Goal: Task Accomplishment & Management: Manage account settings

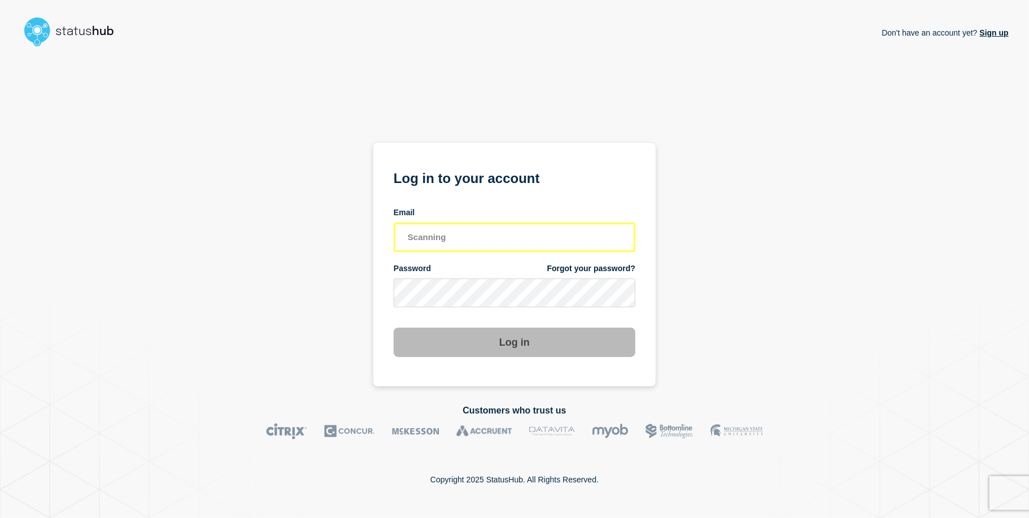
type input "Scanning."
click at [461, 238] on input "email input" at bounding box center [515, 236] width 242 height 29
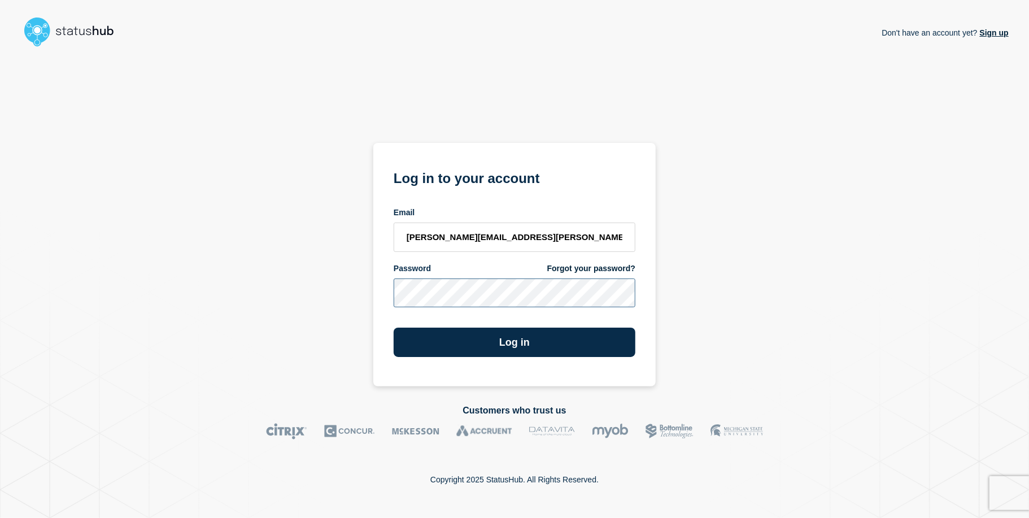
click at [394, 327] on button "Log in" at bounding box center [515, 341] width 242 height 29
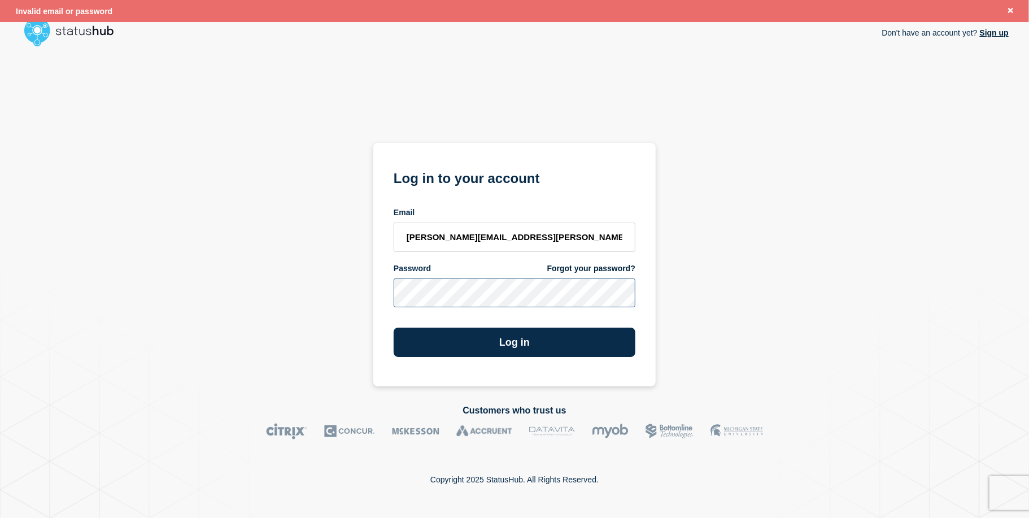
click at [374, 294] on section "Log in to your account Email [PERSON_NAME][EMAIL_ADDRESS][PERSON_NAME][DOMAIN_N…" at bounding box center [514, 265] width 282 height 244
click at [394, 327] on button "Log in" at bounding box center [515, 341] width 242 height 29
click at [525, 239] on input "[PERSON_NAME][EMAIL_ADDRESS][PERSON_NAME][DOMAIN_NAME]" at bounding box center [515, 236] width 242 height 29
drag, startPoint x: 494, startPoint y: 235, endPoint x: 567, endPoint y: 238, distance: 72.9
click at [567, 238] on input "[PERSON_NAME][EMAIL_ADDRESS][PERSON_NAME][DOMAIN_NAME]" at bounding box center [515, 236] width 242 height 29
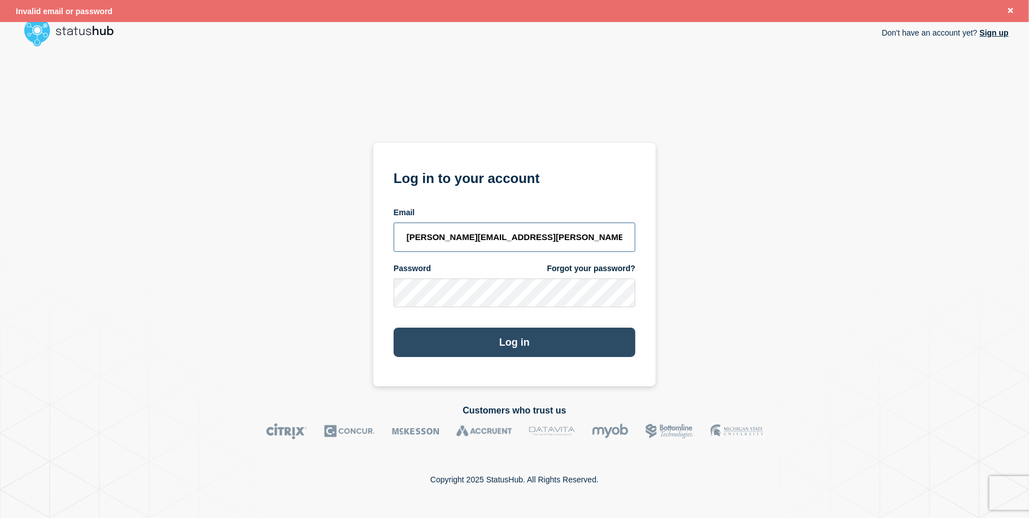
type input "[PERSON_NAME][EMAIL_ADDRESS][PERSON_NAME][DOMAIN_NAME]"
click at [518, 342] on button "Log in" at bounding box center [515, 341] width 242 height 29
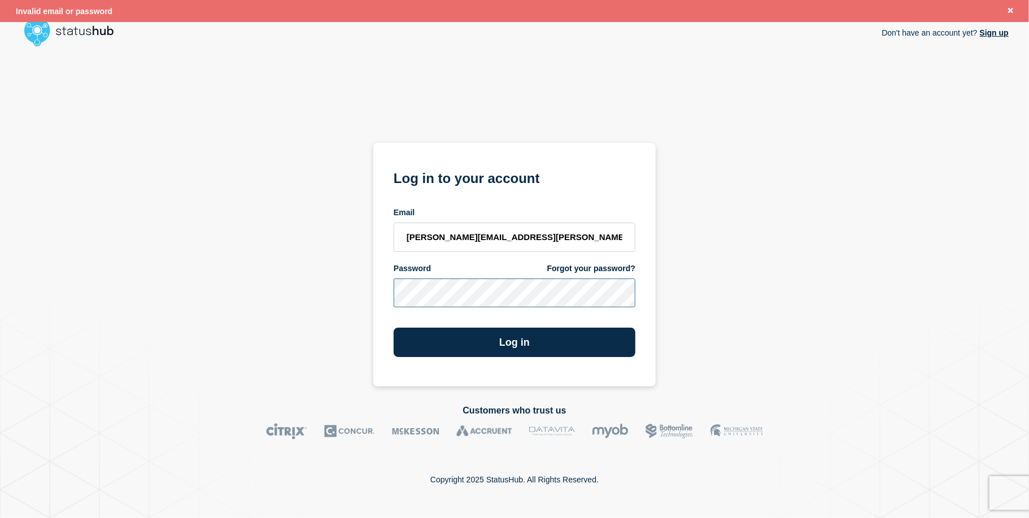
click at [350, 290] on div "Don't have an account yet? Sign up Log in to your account Email [PERSON_NAME][E…" at bounding box center [514, 218] width 988 height 335
click at [394, 327] on button "Log in" at bounding box center [515, 341] width 242 height 29
click at [323, 285] on div "Don't have an account yet? Sign up Log in to your account Email [PERSON_NAME][E…" at bounding box center [514, 218] width 988 height 335
click at [394, 327] on button "Log in" at bounding box center [515, 341] width 242 height 29
click at [290, 289] on div "Don't have an account yet? Sign up Log in to your account Email [PERSON_NAME][E…" at bounding box center [514, 218] width 988 height 335
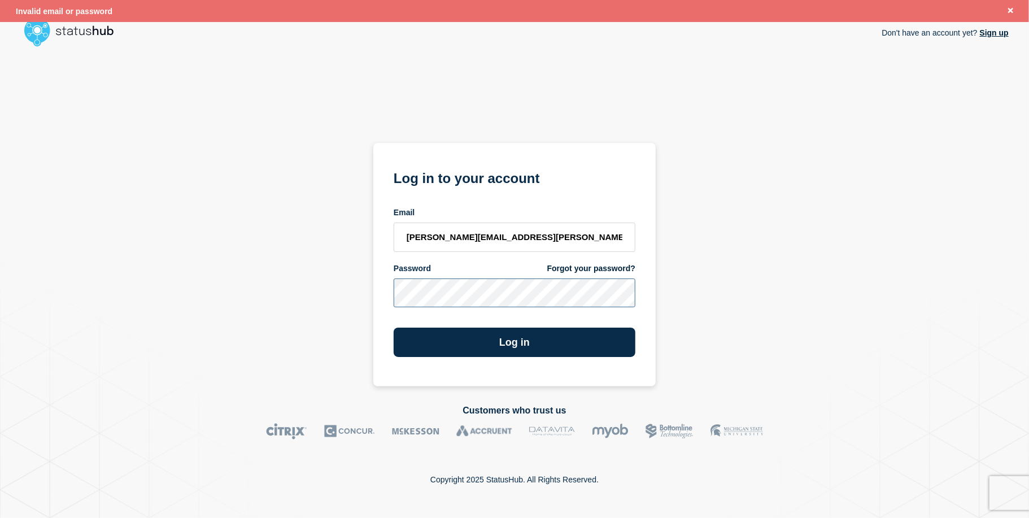
click at [394, 327] on button "Log in" at bounding box center [515, 341] width 242 height 29
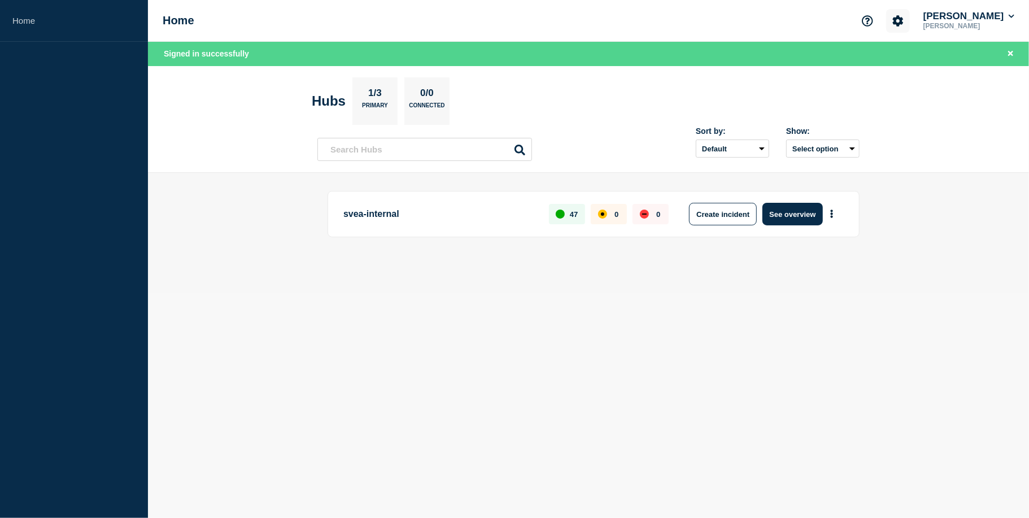
click at [899, 19] on icon "Account settings" at bounding box center [898, 20] width 11 height 11
click at [910, 64] on link "Team Members" at bounding box center [905, 67] width 58 height 10
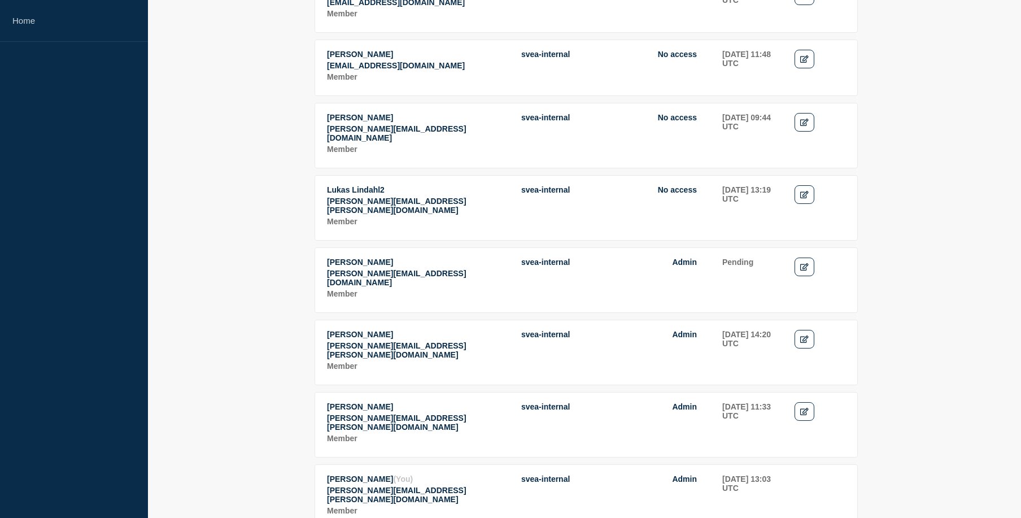
scroll to position [327, 0]
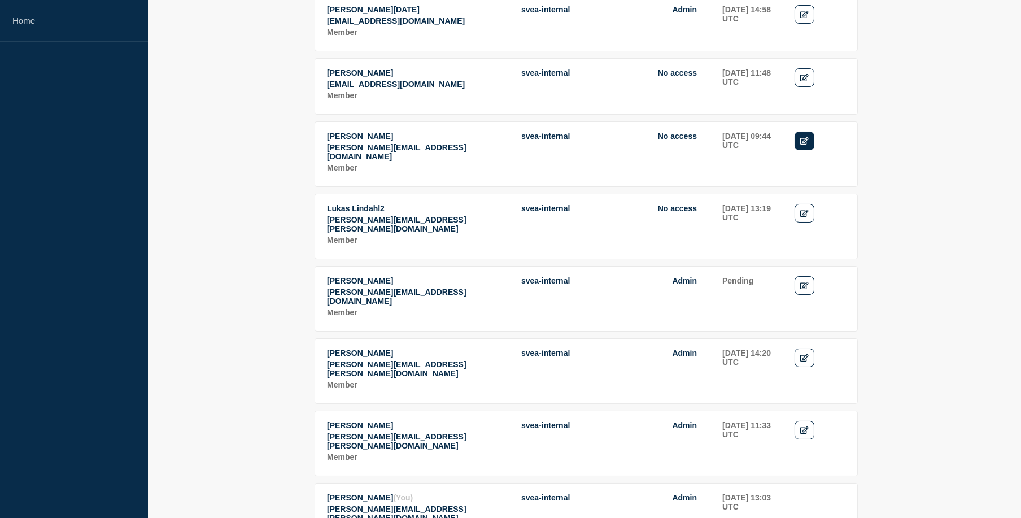
click at [805, 145] on icon "Edit" at bounding box center [804, 140] width 8 height 7
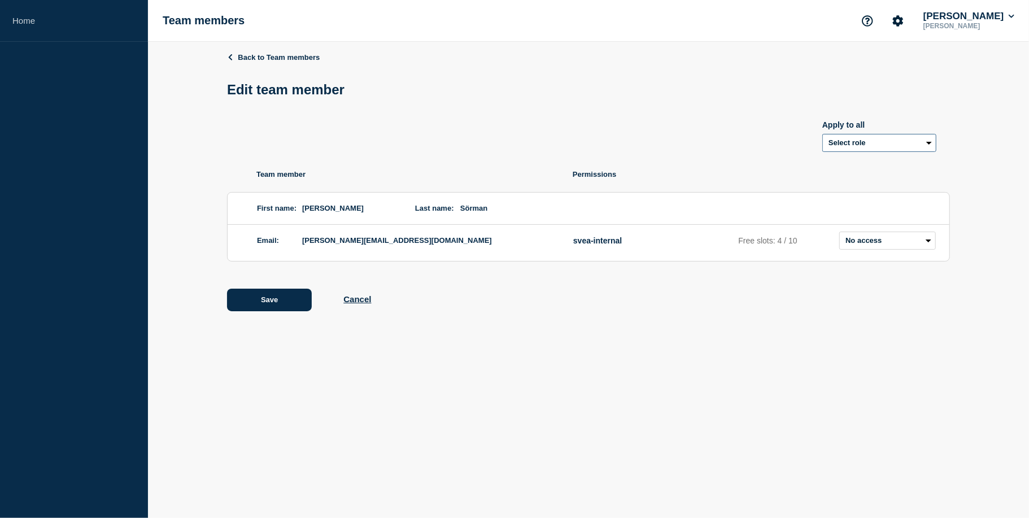
click at [929, 143] on select "Select role Admin Manager Editor" at bounding box center [879, 143] width 114 height 18
click at [245, 57] on link "Back to Team members" at bounding box center [273, 57] width 93 height 8
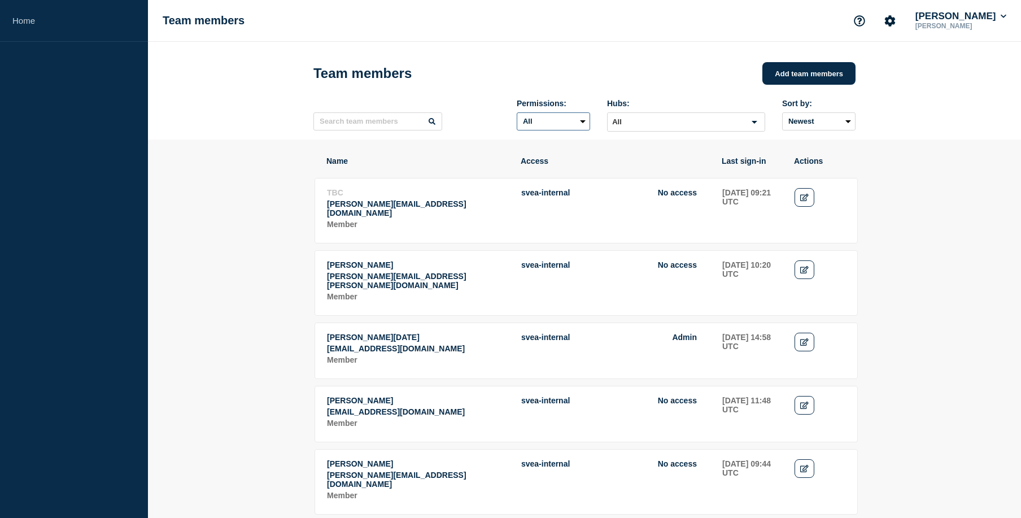
click at [578, 124] on select "All Admin No access" at bounding box center [553, 121] width 73 height 18
click at [517, 115] on select "All Admin No access" at bounding box center [553, 121] width 73 height 18
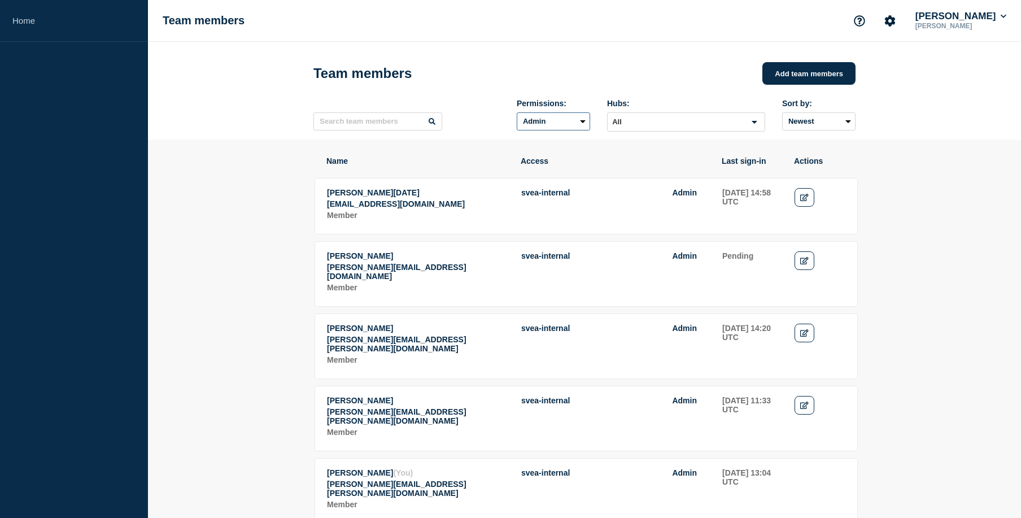
click at [584, 124] on select "All Admin No access" at bounding box center [553, 121] width 73 height 18
select select "undefined"
click at [517, 115] on select "All Admin No access" at bounding box center [553, 121] width 73 height 18
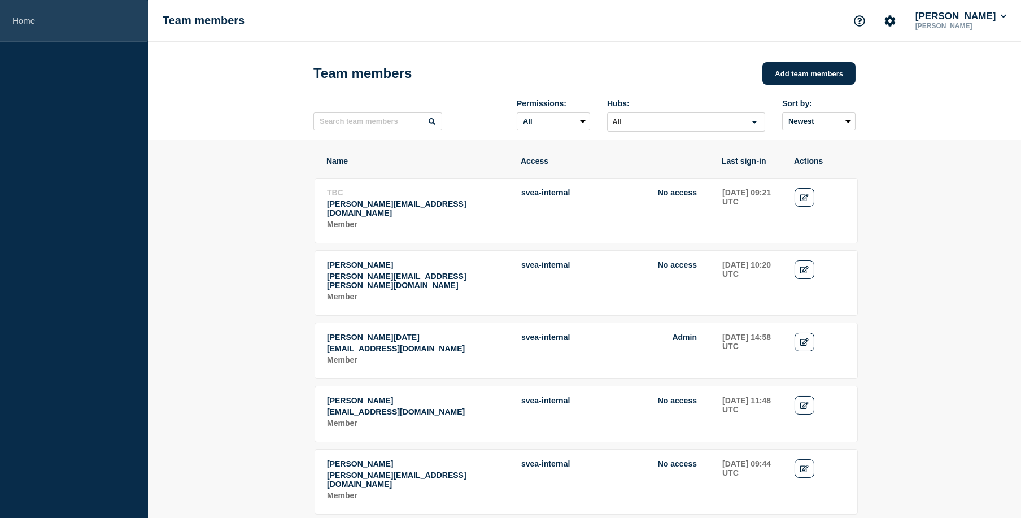
click at [28, 18] on link "Home" at bounding box center [74, 21] width 148 height 42
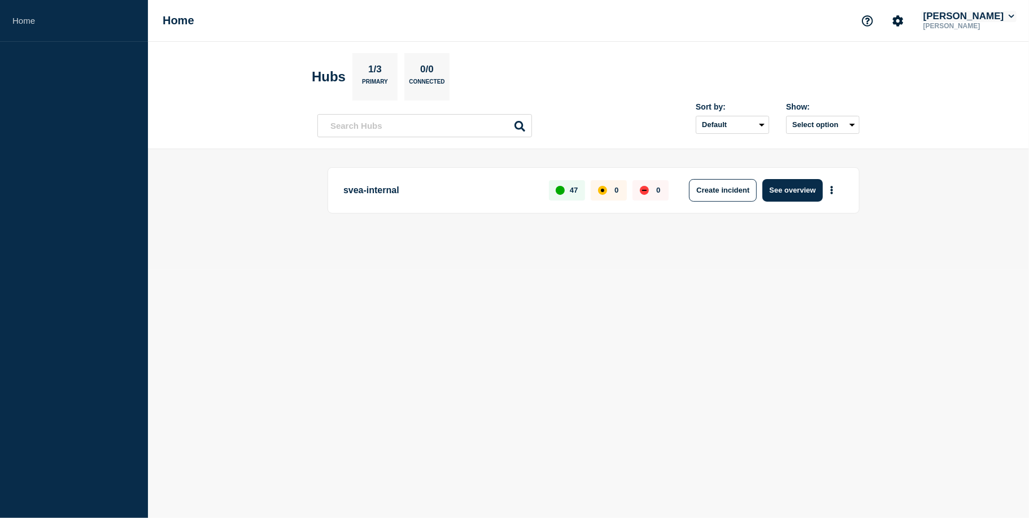
click at [1008, 14] on icon at bounding box center [1011, 16] width 6 height 7
click at [896, 19] on icon "Account settings" at bounding box center [897, 20] width 11 height 11
click at [894, 69] on link "Team Members" at bounding box center [905, 67] width 58 height 10
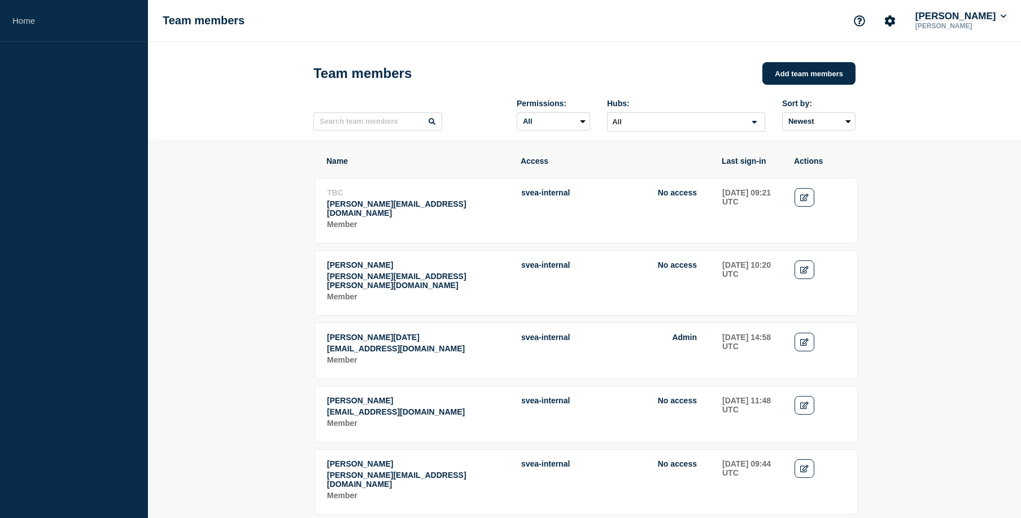
click at [1003, 18] on icon at bounding box center [1004, 16] width 6 height 3
click at [635, 128] on input "Search for option" at bounding box center [677, 122] width 136 height 14
click at [641, 142] on li "All" at bounding box center [686, 143] width 157 height 19
click at [645, 123] on input "Search for option" at bounding box center [677, 122] width 136 height 14
click at [638, 164] on span "svea-internal" at bounding box center [641, 160] width 49 height 9
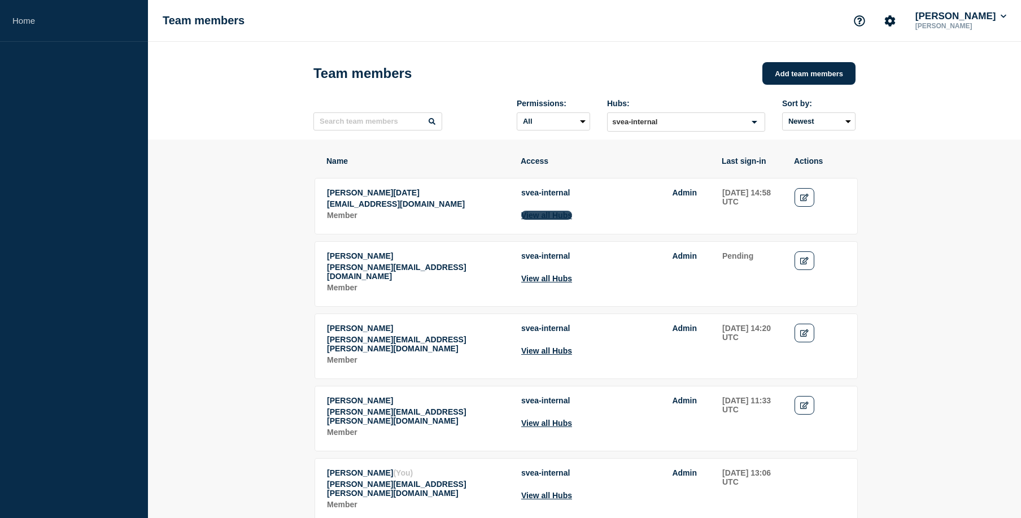
click at [559, 220] on button "View all Hubs" at bounding box center [546, 215] width 51 height 9
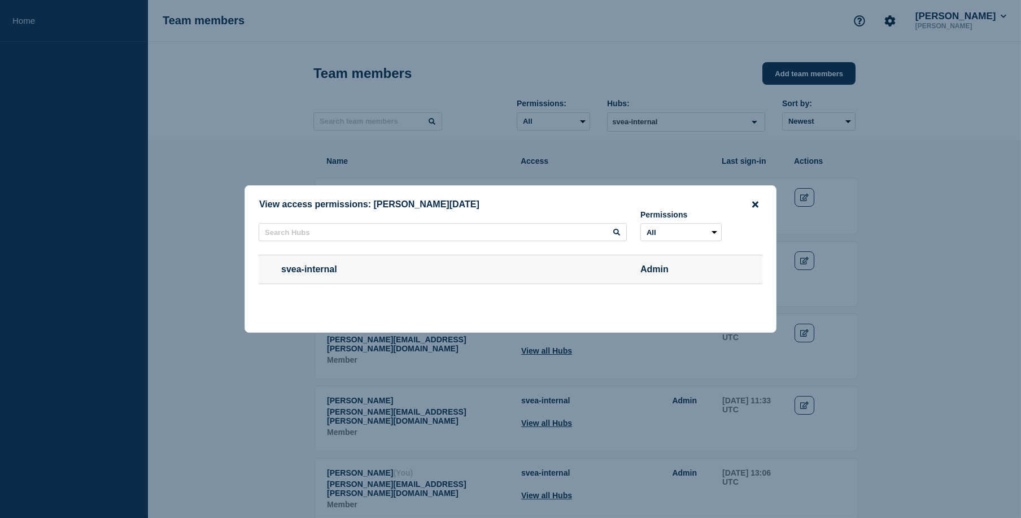
click at [754, 203] on icon "close button" at bounding box center [755, 204] width 6 height 6
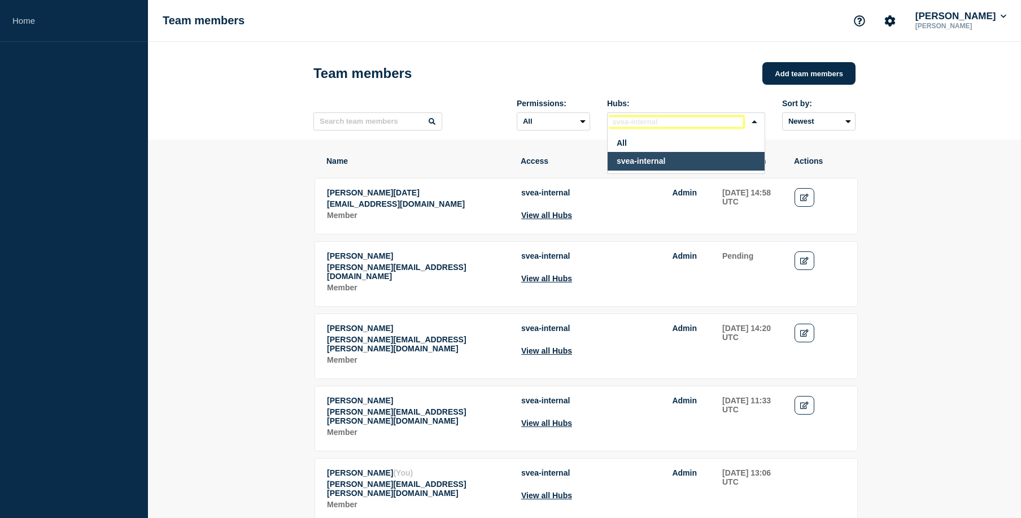
click at [757, 124] on div "Loading..." at bounding box center [755, 121] width 19 height 16
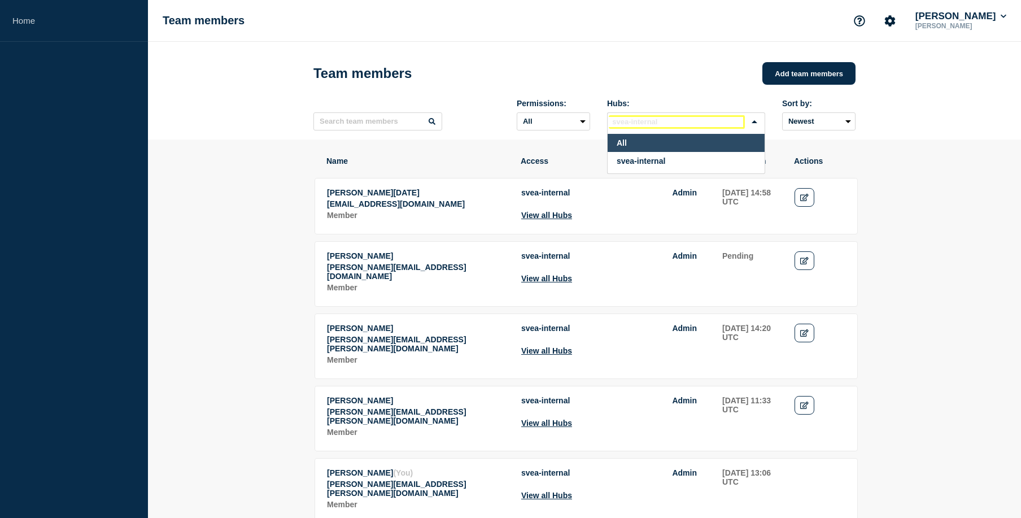
type input "."
click at [671, 152] on li "All" at bounding box center [686, 143] width 157 height 19
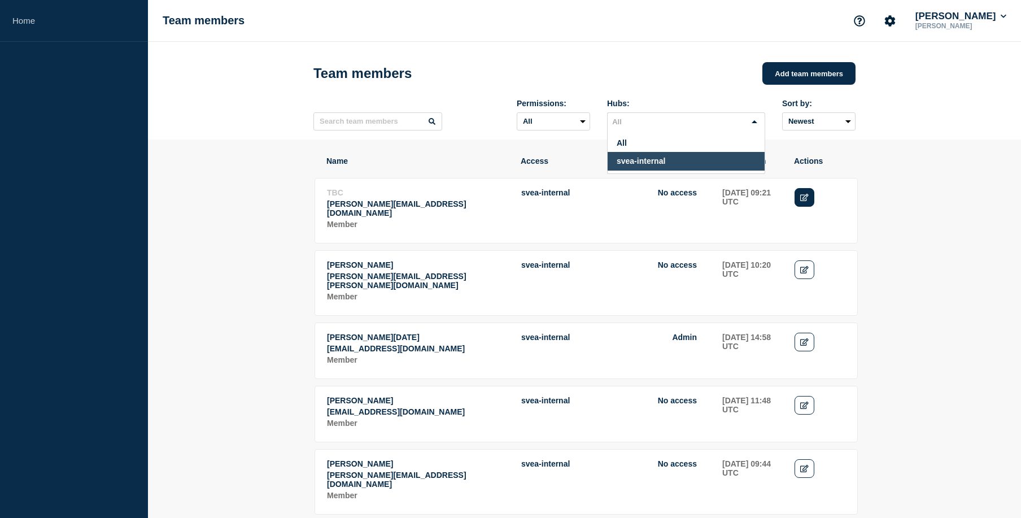
click at [800, 199] on icon "Edit" at bounding box center [804, 197] width 8 height 7
